Goal: Information Seeking & Learning: Learn about a topic

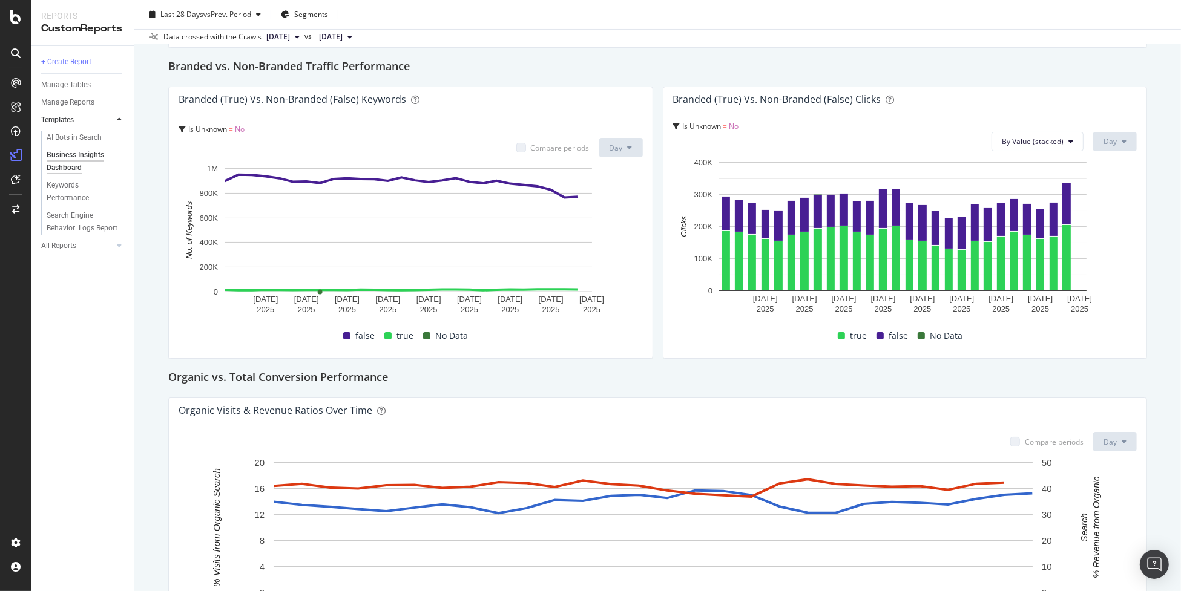
scroll to position [182, 0]
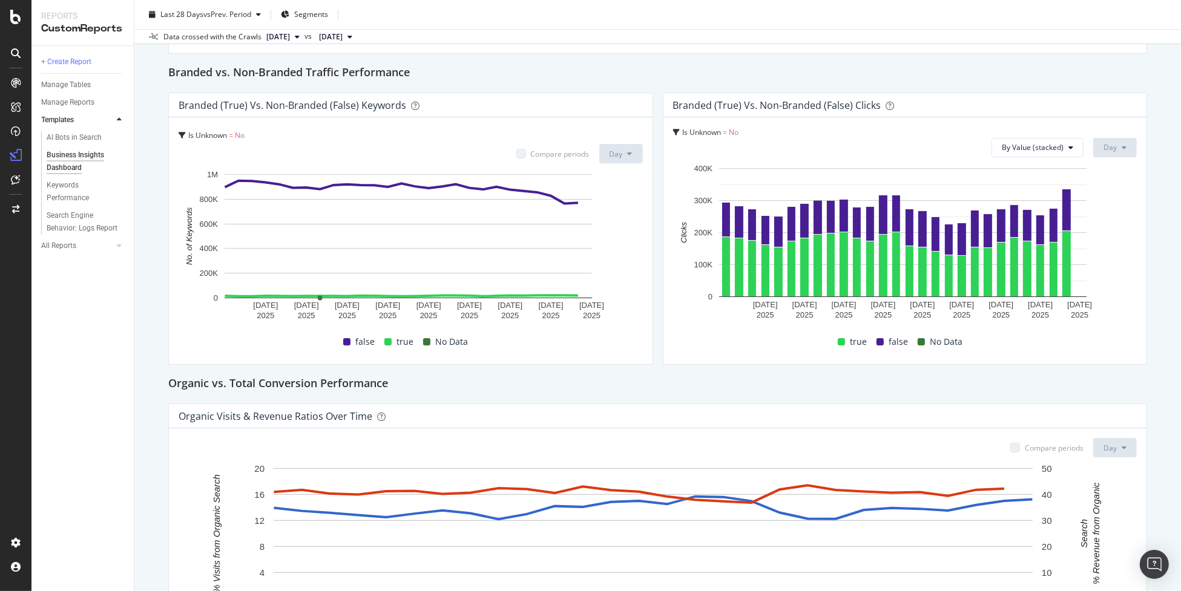
click at [729, 130] on span "No" at bounding box center [734, 132] width 10 height 10
click at [730, 152] on span "No" at bounding box center [732, 156] width 10 height 10
click at [818, 145] on div "Is Unknown = No Is Unknown = No By Value (stacked) Day" at bounding box center [905, 142] width 464 height 30
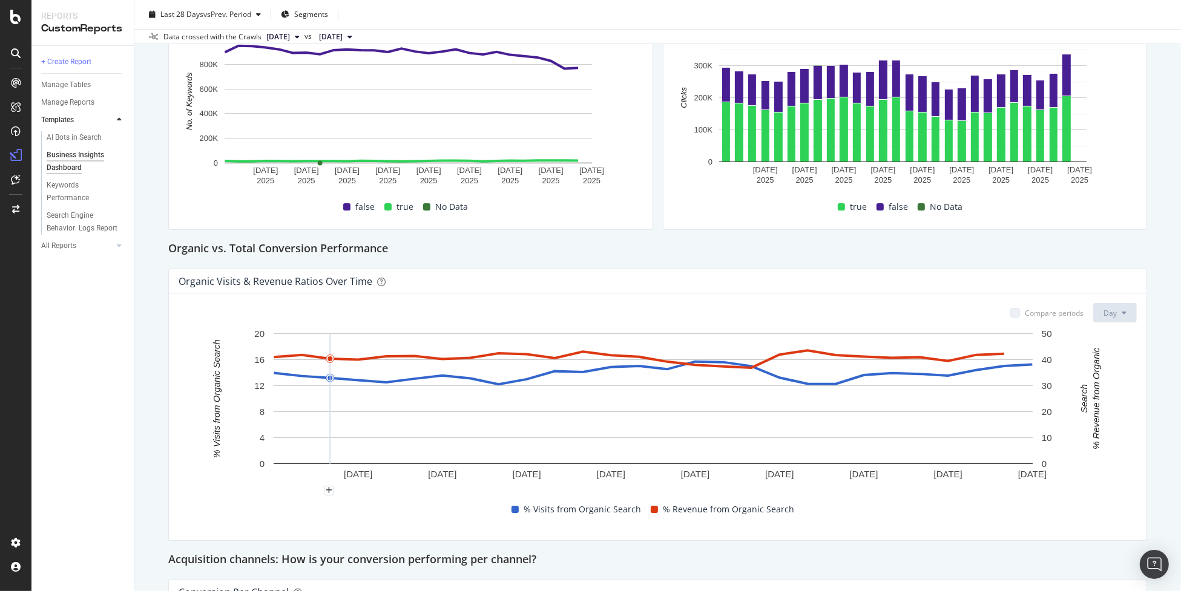
scroll to position [217, 0]
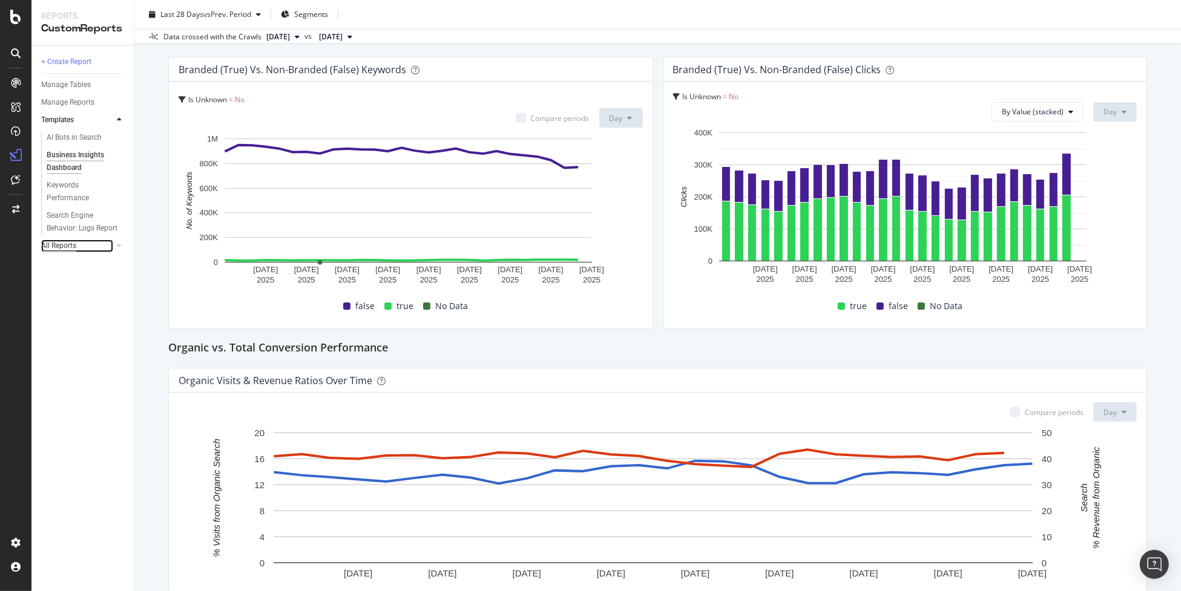
click at [65, 249] on div "All Reports" at bounding box center [58, 246] width 35 height 13
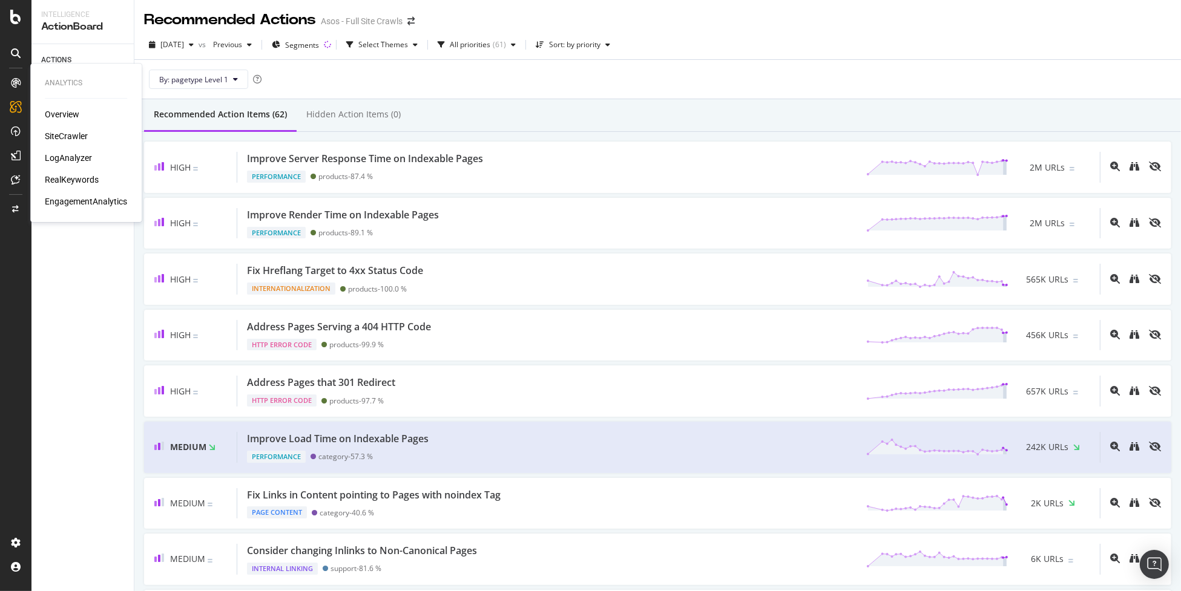
click at [91, 201] on div "EngagementAnalytics" at bounding box center [86, 201] width 82 height 12
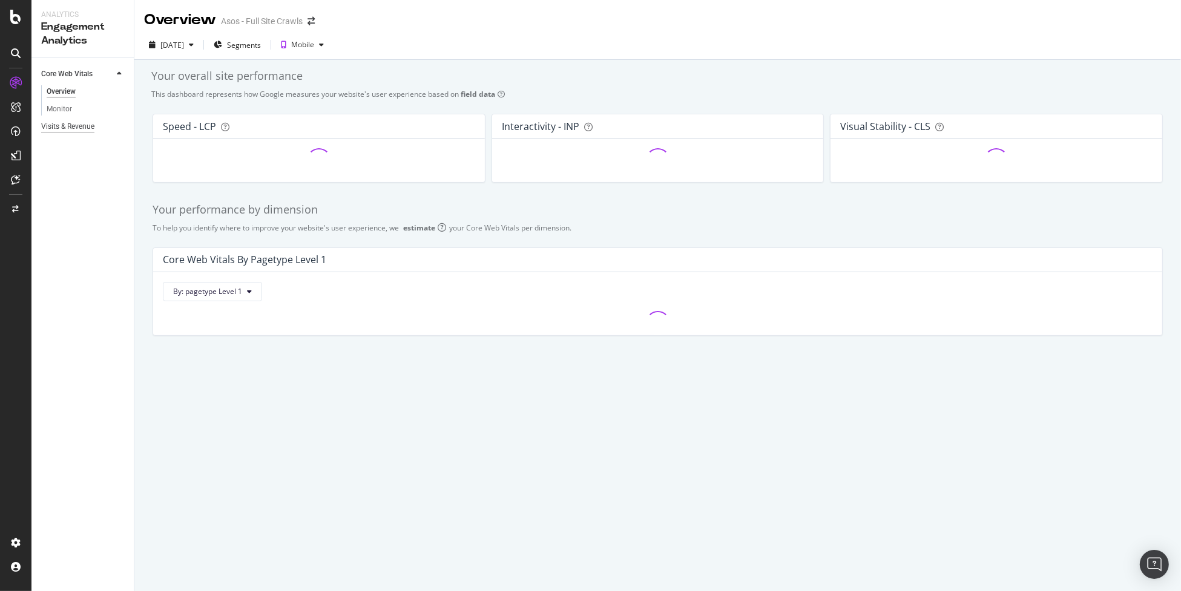
click at [87, 126] on div "Visits & Revenue" at bounding box center [67, 126] width 53 height 13
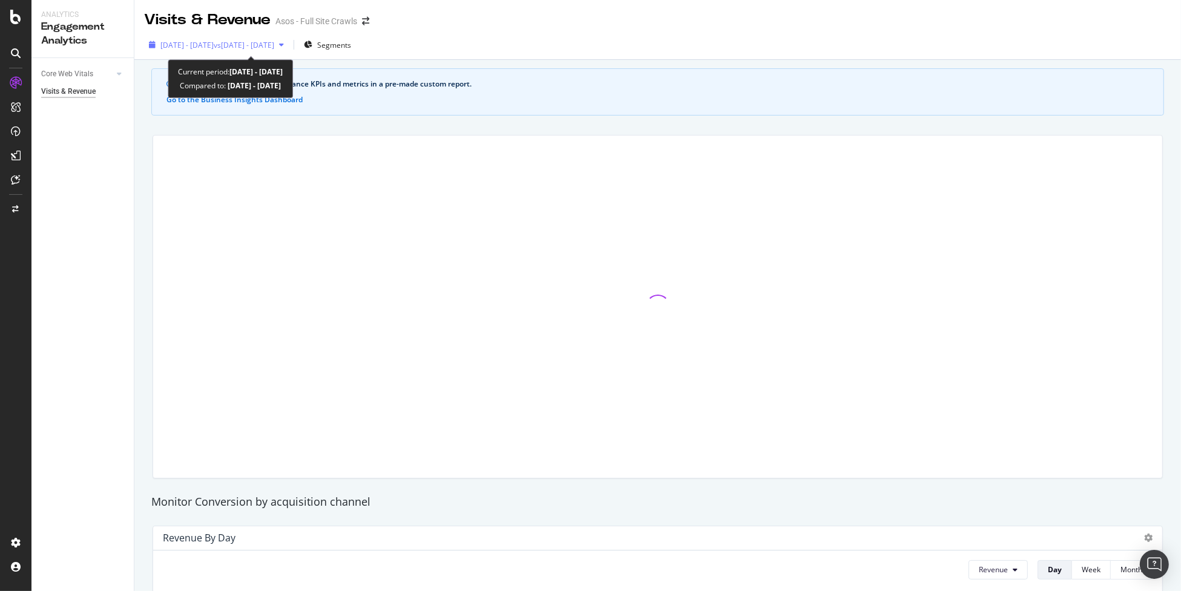
click at [274, 49] on span "vs 2025 Jul. 20th - Aug. 16th" at bounding box center [244, 45] width 61 height 10
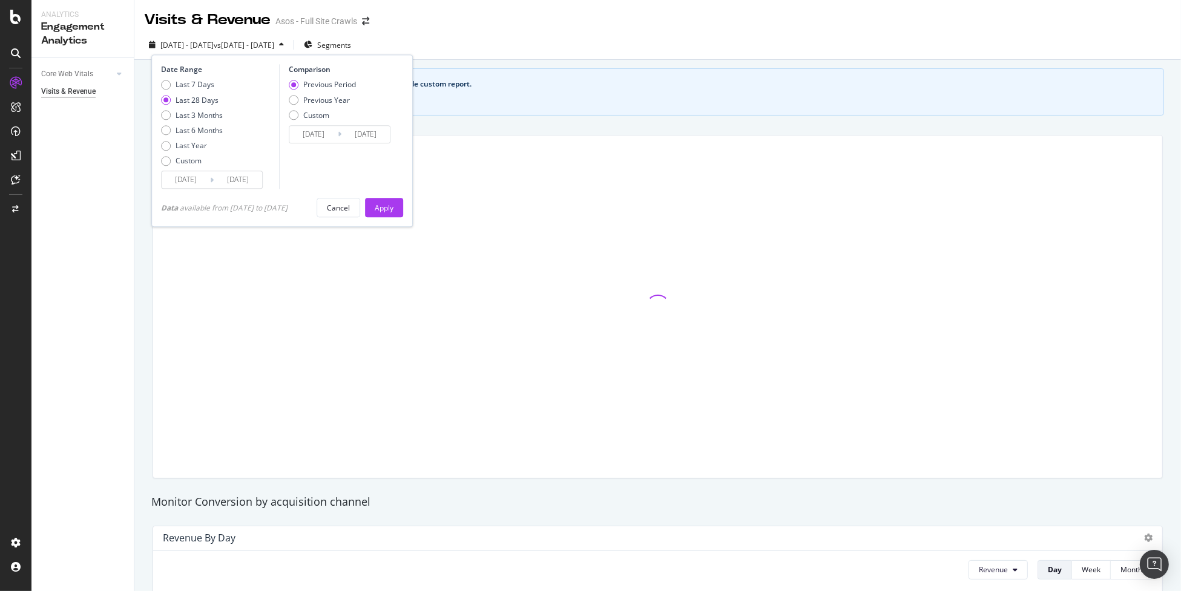
click at [312, 105] on div "Previous Period Previous Year Custom" at bounding box center [322, 102] width 67 height 45
click at [307, 99] on div "Previous Year" at bounding box center [326, 100] width 47 height 10
type input "2024/08/18"
type input "2024/09/14"
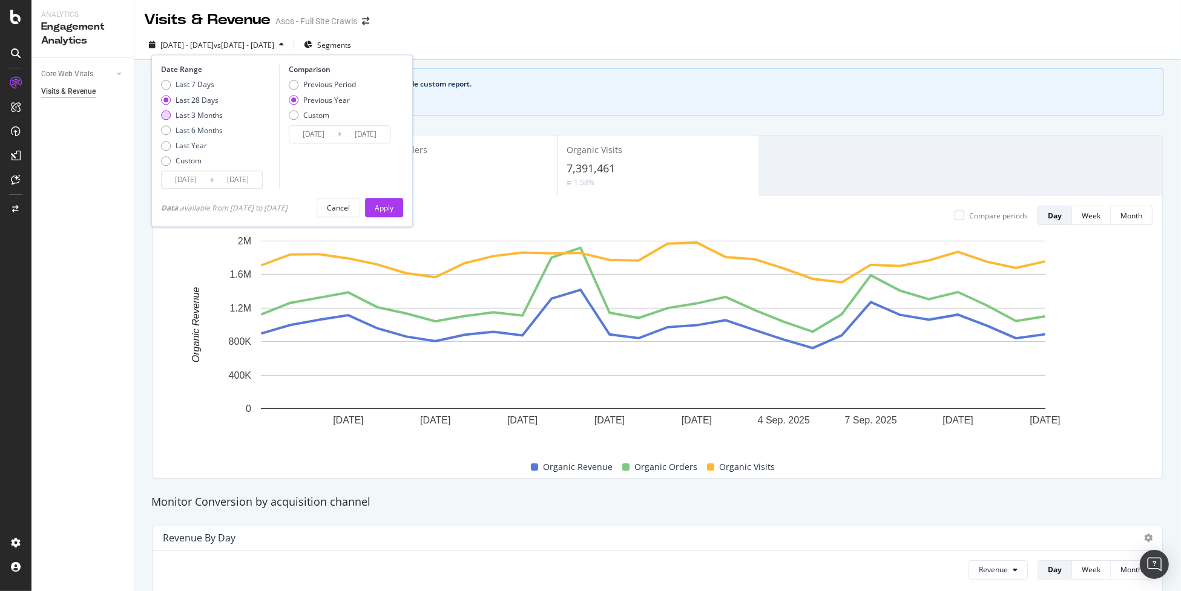
click at [174, 113] on div "Last 3 Months" at bounding box center [192, 115] width 62 height 10
type input "2025/06/14"
type input "2024/06/15"
click at [393, 211] on div "Apply" at bounding box center [384, 208] width 19 height 10
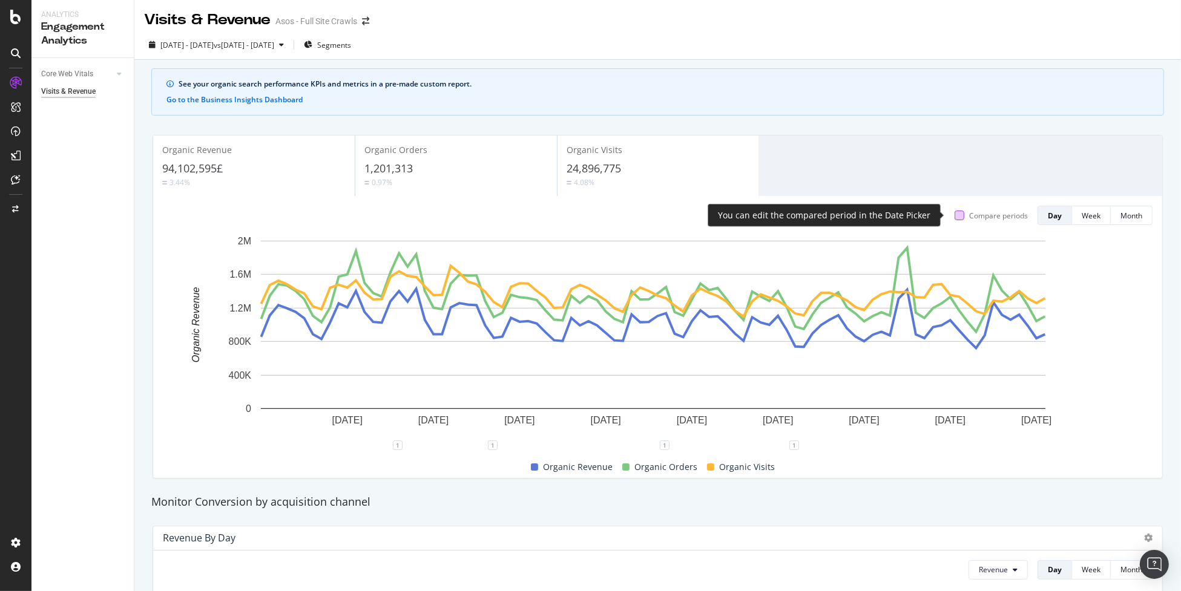
click at [954, 214] on div at bounding box center [959, 216] width 10 height 10
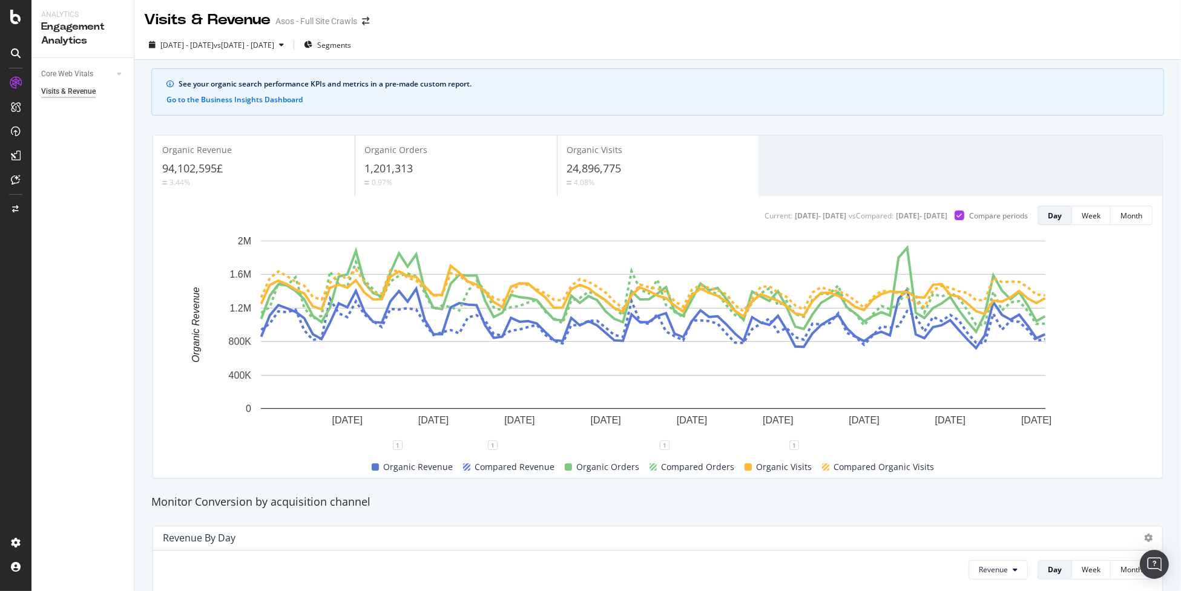
click at [400, 188] on div "Organic Orders 1,201,313 0.97%" at bounding box center [455, 166] width 201 height 54
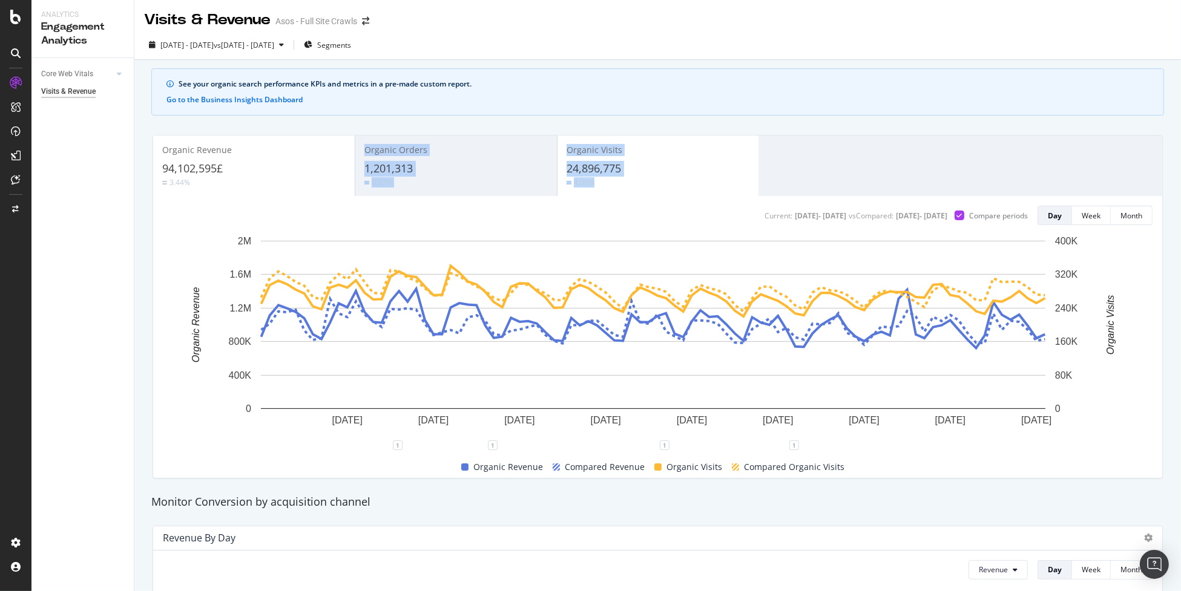
drag, startPoint x: 282, startPoint y: 182, endPoint x: 615, endPoint y: 185, distance: 332.8
click at [615, 185] on div "Organic Revenue 94,102,595£ 3.44% Organic Orders 1,201,313 0.97% Organic Visits…" at bounding box center [657, 166] width 1009 height 61
click at [594, 240] on rect "A chart." at bounding box center [653, 340] width 980 height 211
click at [351, 45] on span "Segments" at bounding box center [334, 45] width 34 height 10
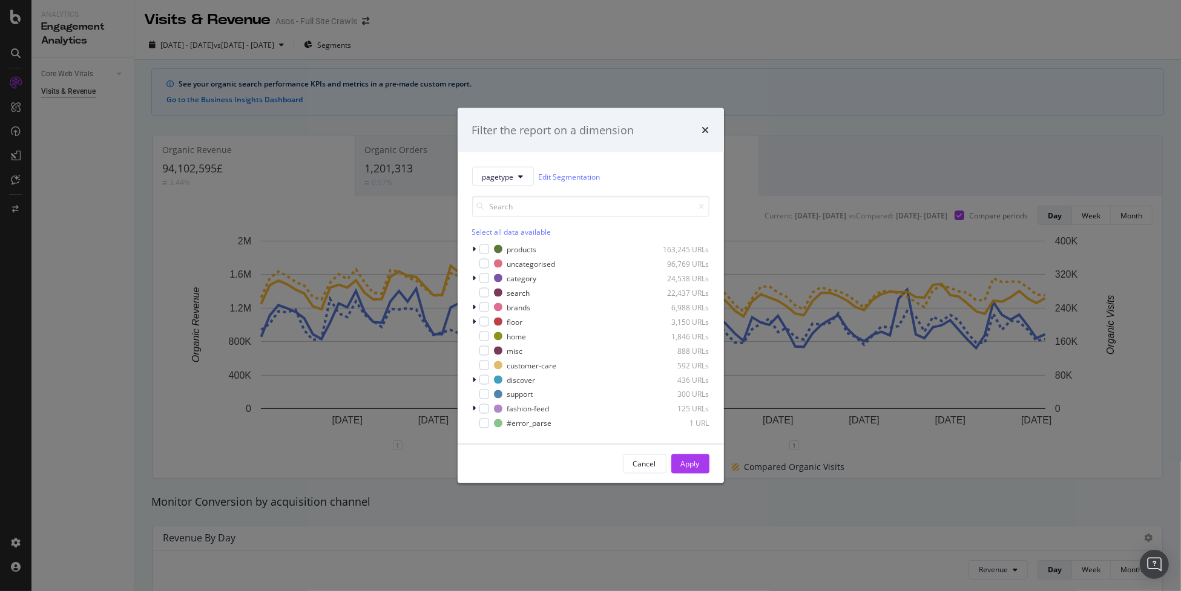
click at [795, 206] on div "Filter the report on a dimension pagetype Edit Segmentation Select all data ava…" at bounding box center [590, 295] width 1181 height 591
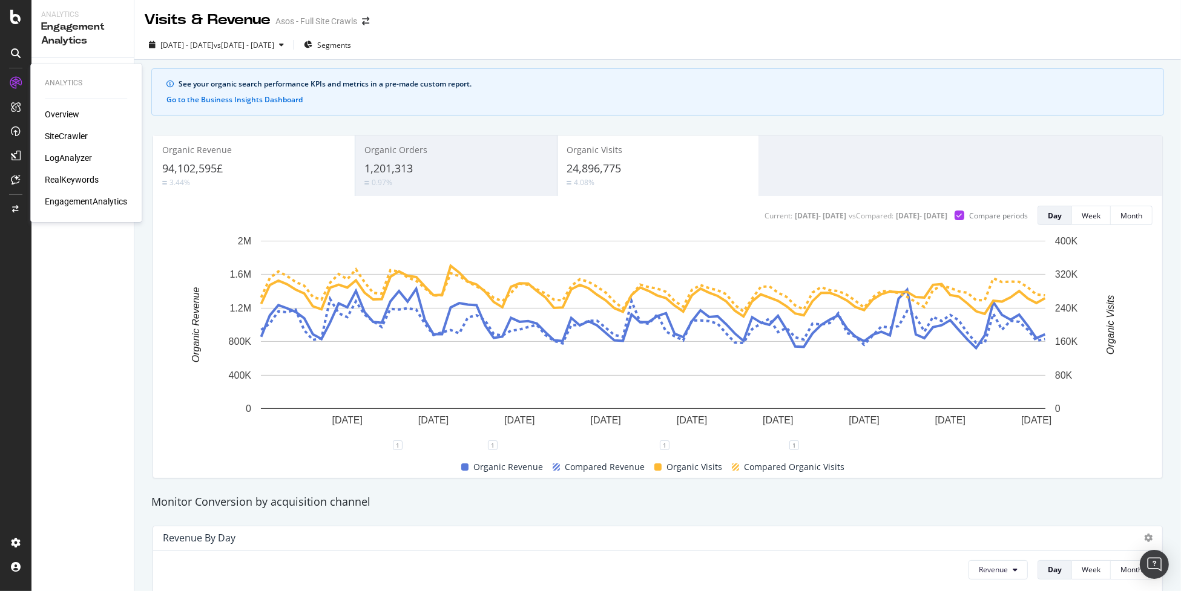
click at [71, 179] on div "RealKeywords" at bounding box center [72, 180] width 54 height 12
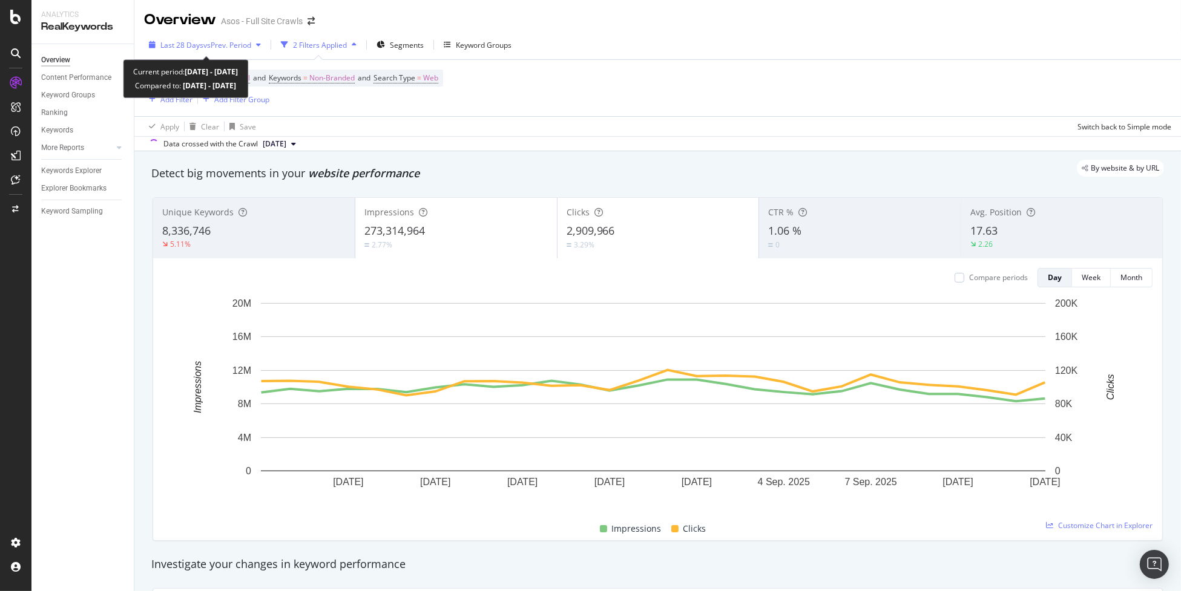
click at [194, 45] on span "Last 28 Days" at bounding box center [181, 45] width 43 height 10
click at [745, 169] on div "By website & by URL" at bounding box center [651, 168] width 1024 height 17
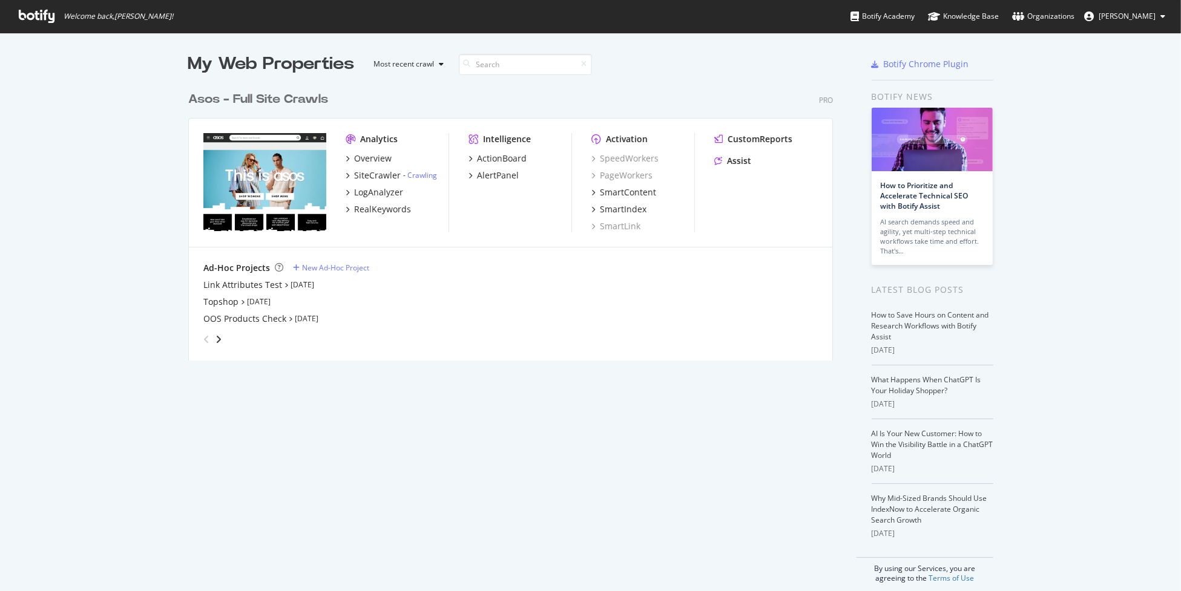
scroll to position [582, 1162]
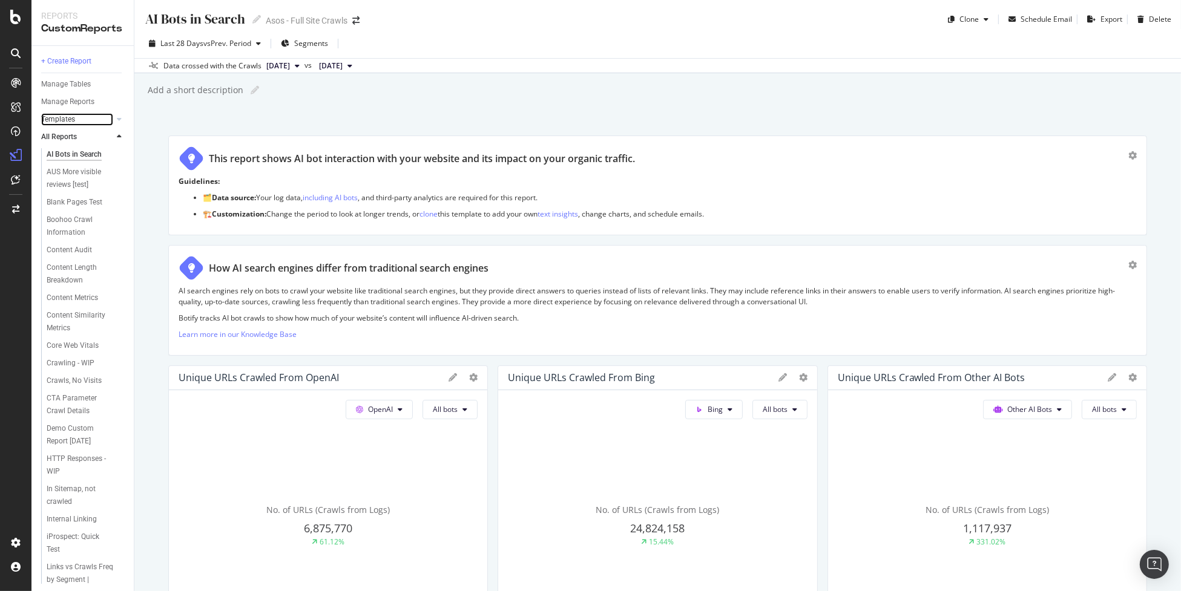
click at [86, 116] on link "Templates" at bounding box center [77, 119] width 72 height 13
